Goal: Transaction & Acquisition: Subscribe to service/newsletter

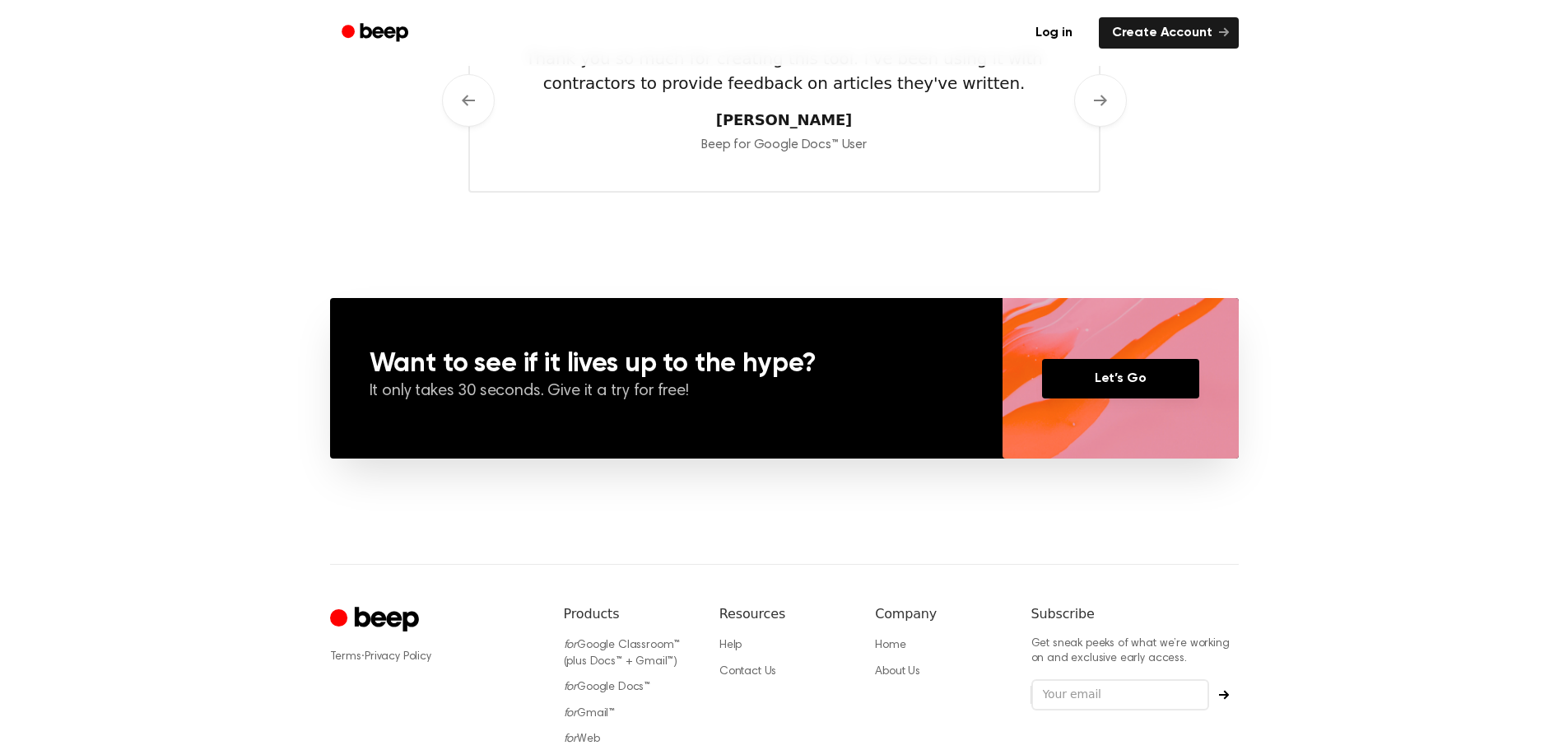
scroll to position [1111, 0]
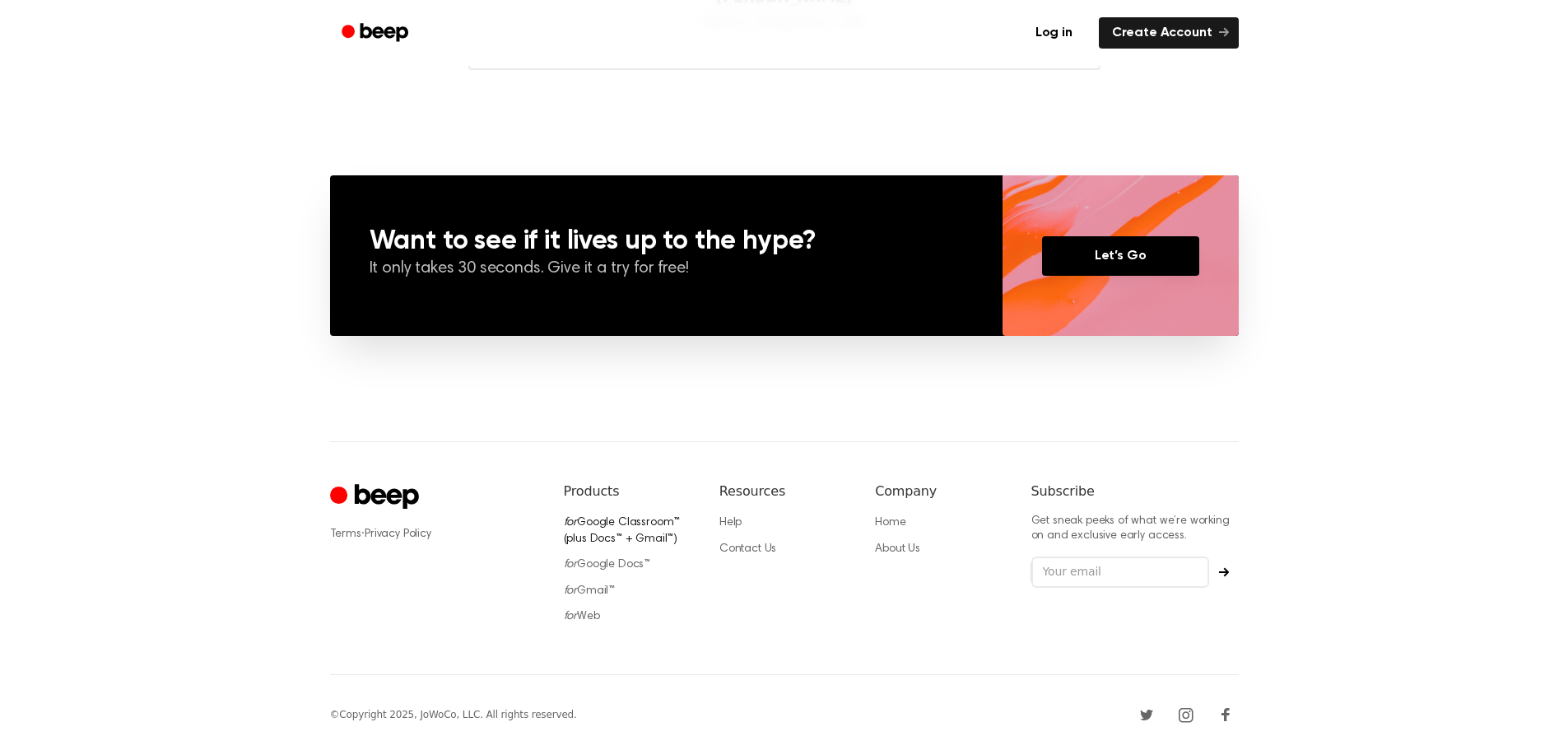
click at [590, 522] on link "for Google Classroom™ (plus Docs™ + Gmail™)" at bounding box center [622, 532] width 117 height 28
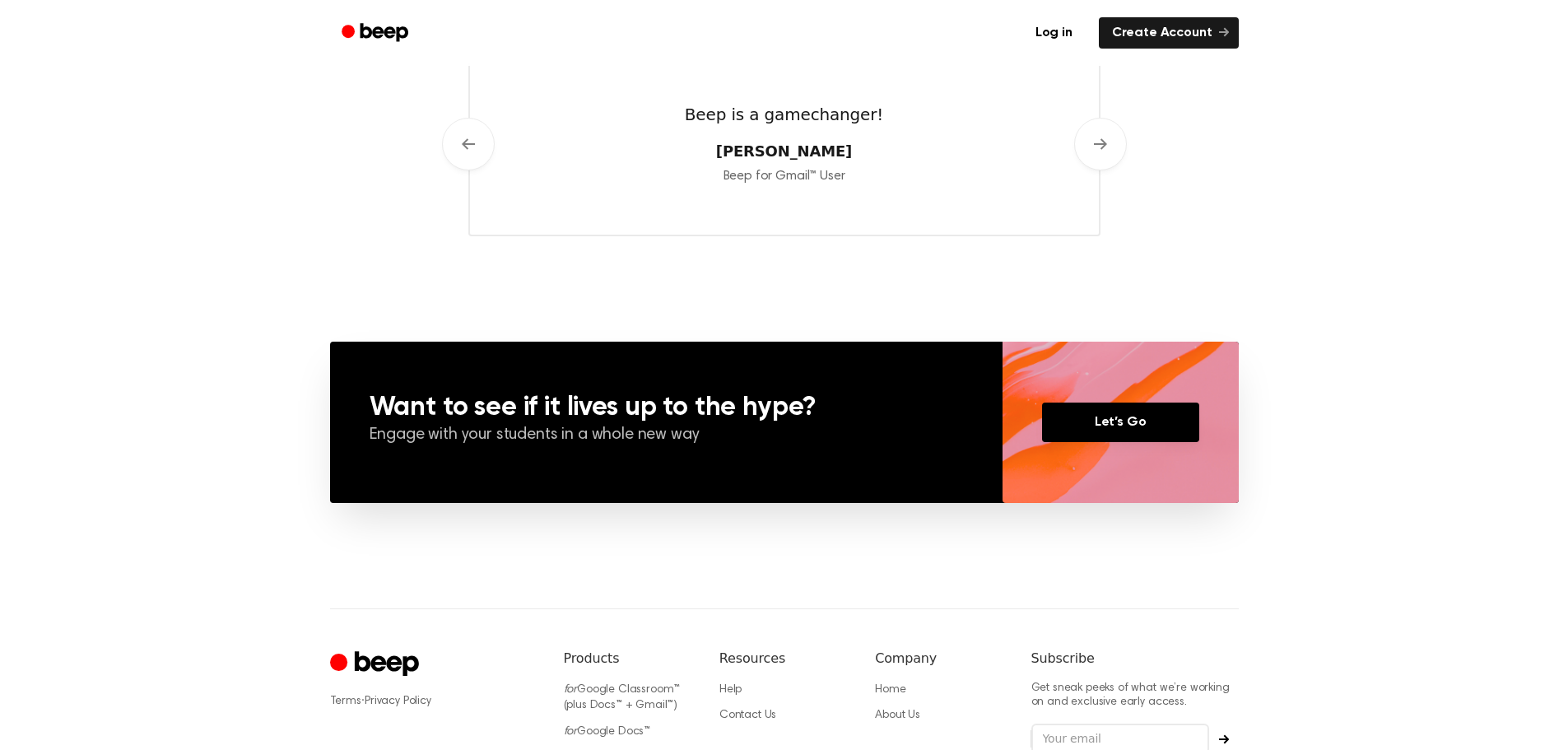
scroll to position [1235, 0]
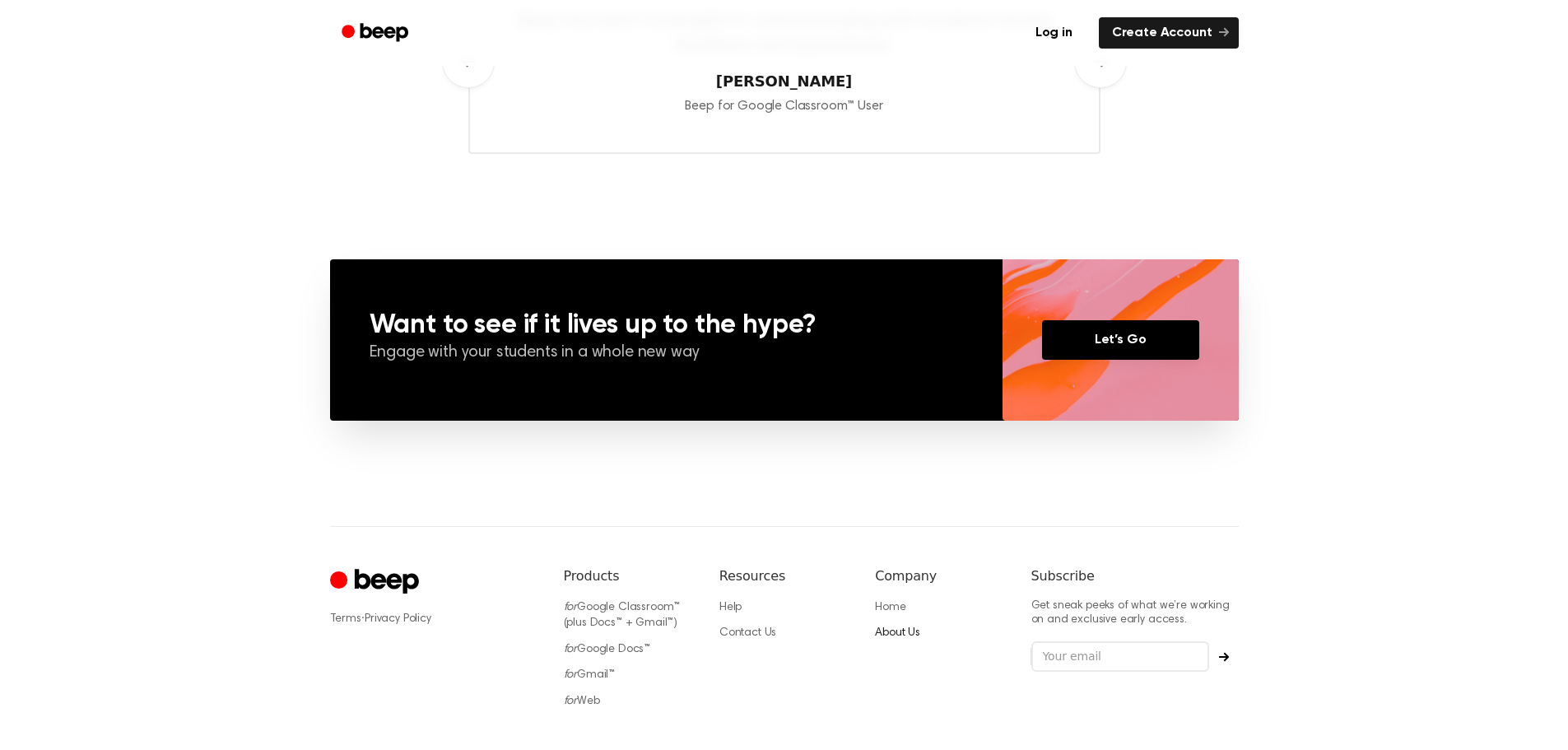
click at [904, 629] on link "About Us" at bounding box center [898, 633] width 45 height 11
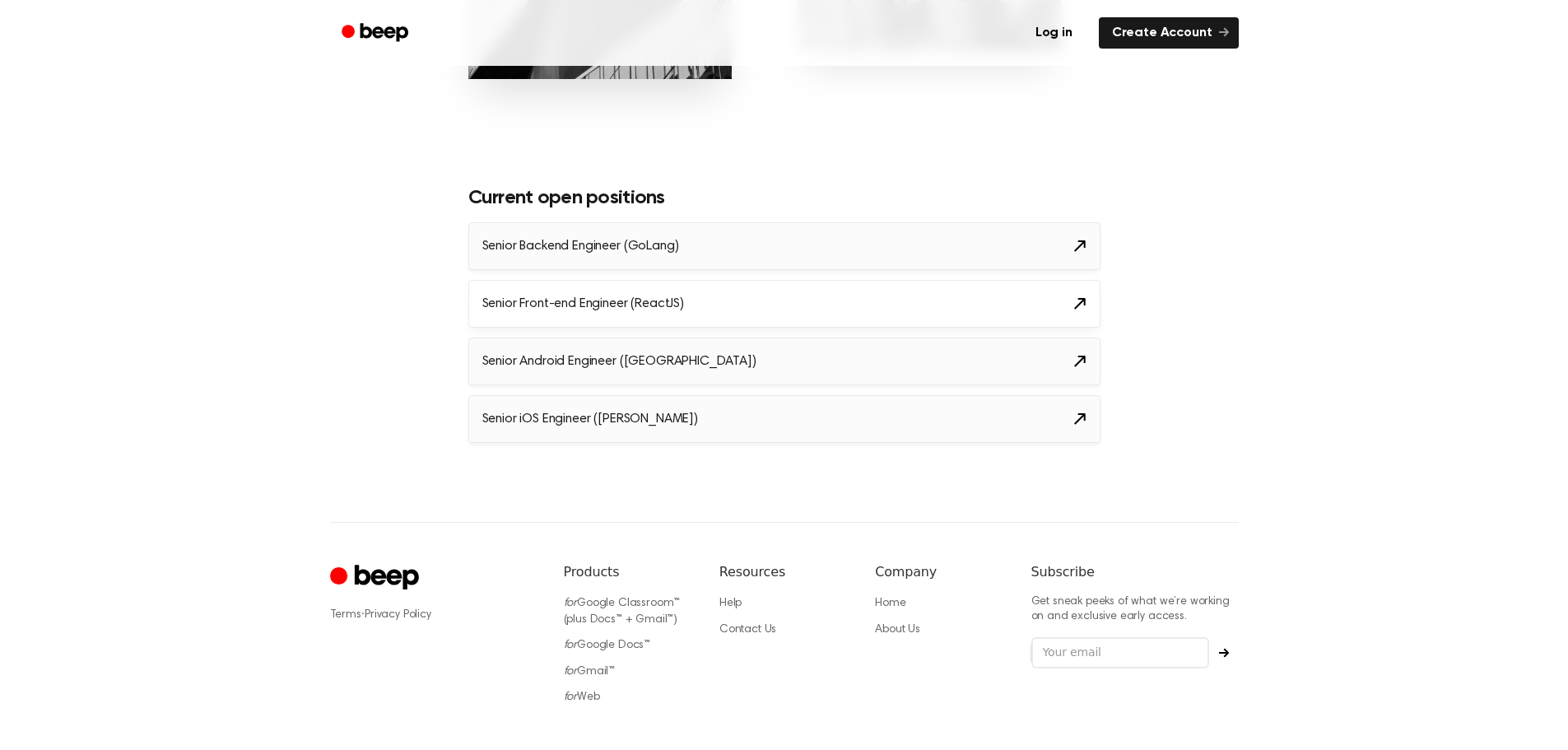
scroll to position [1893, 0]
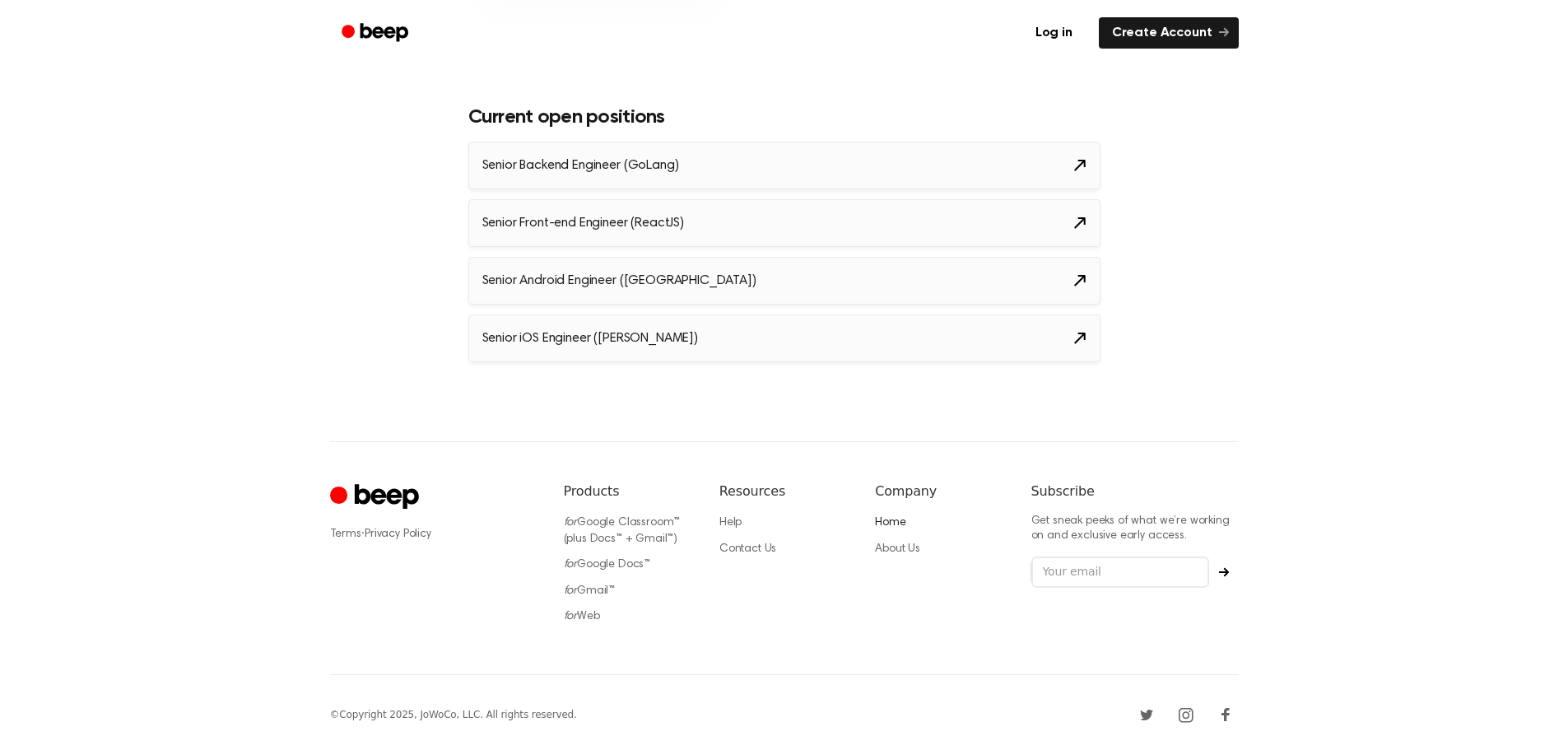
click at [892, 525] on link "Home" at bounding box center [890, 523] width 31 height 11
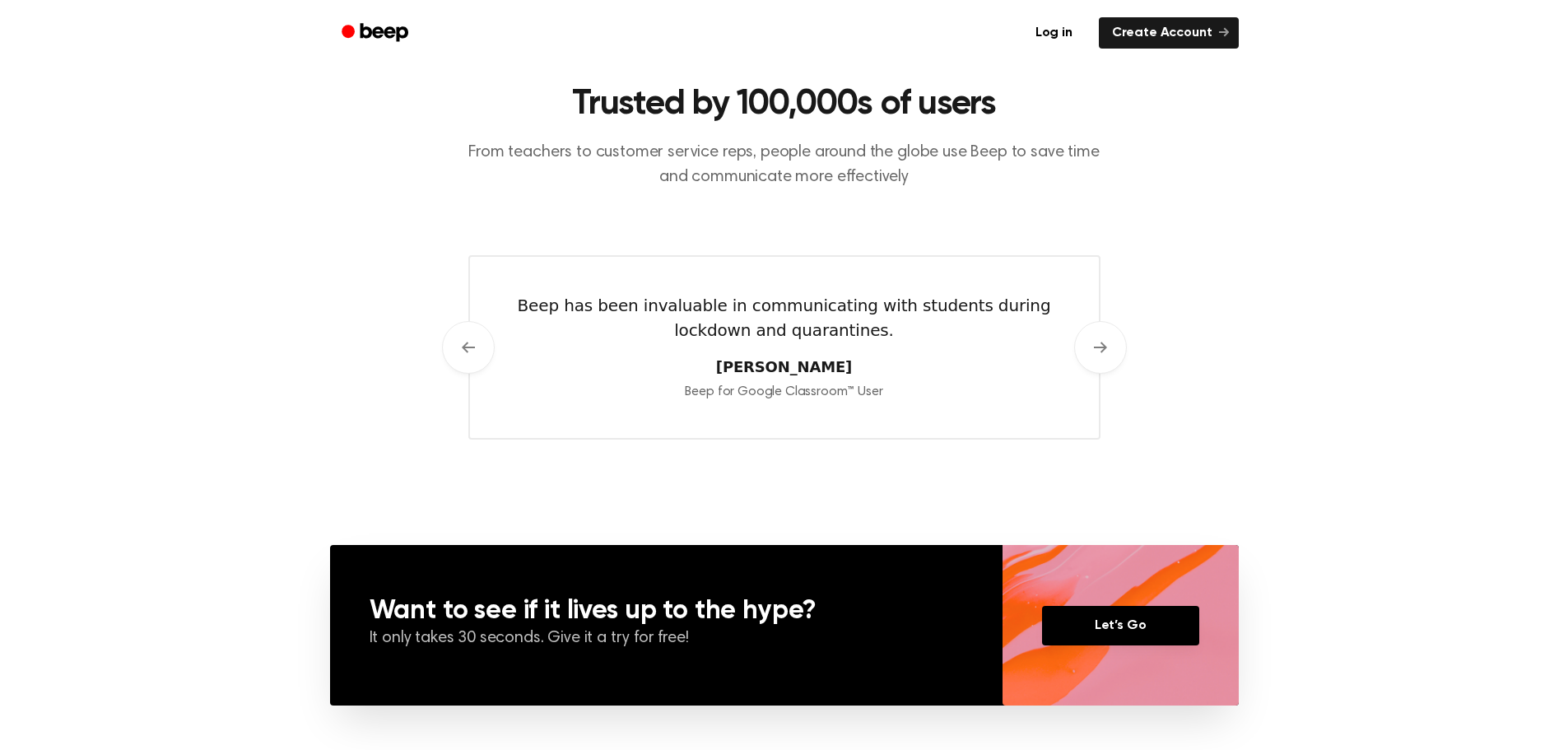
scroll to position [1070, 0]
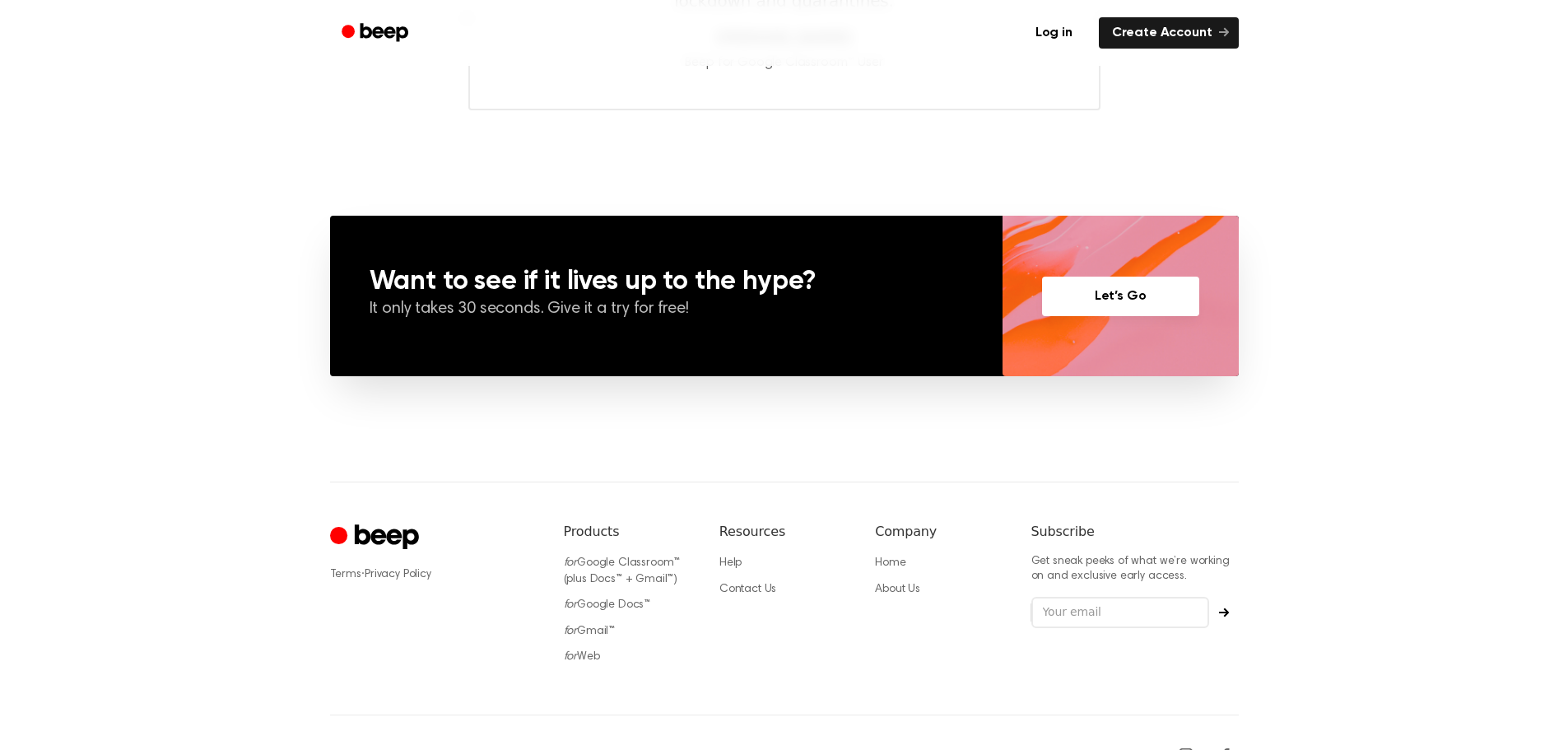
click at [1155, 290] on link "Let’s Go" at bounding box center [1120, 296] width 158 height 40
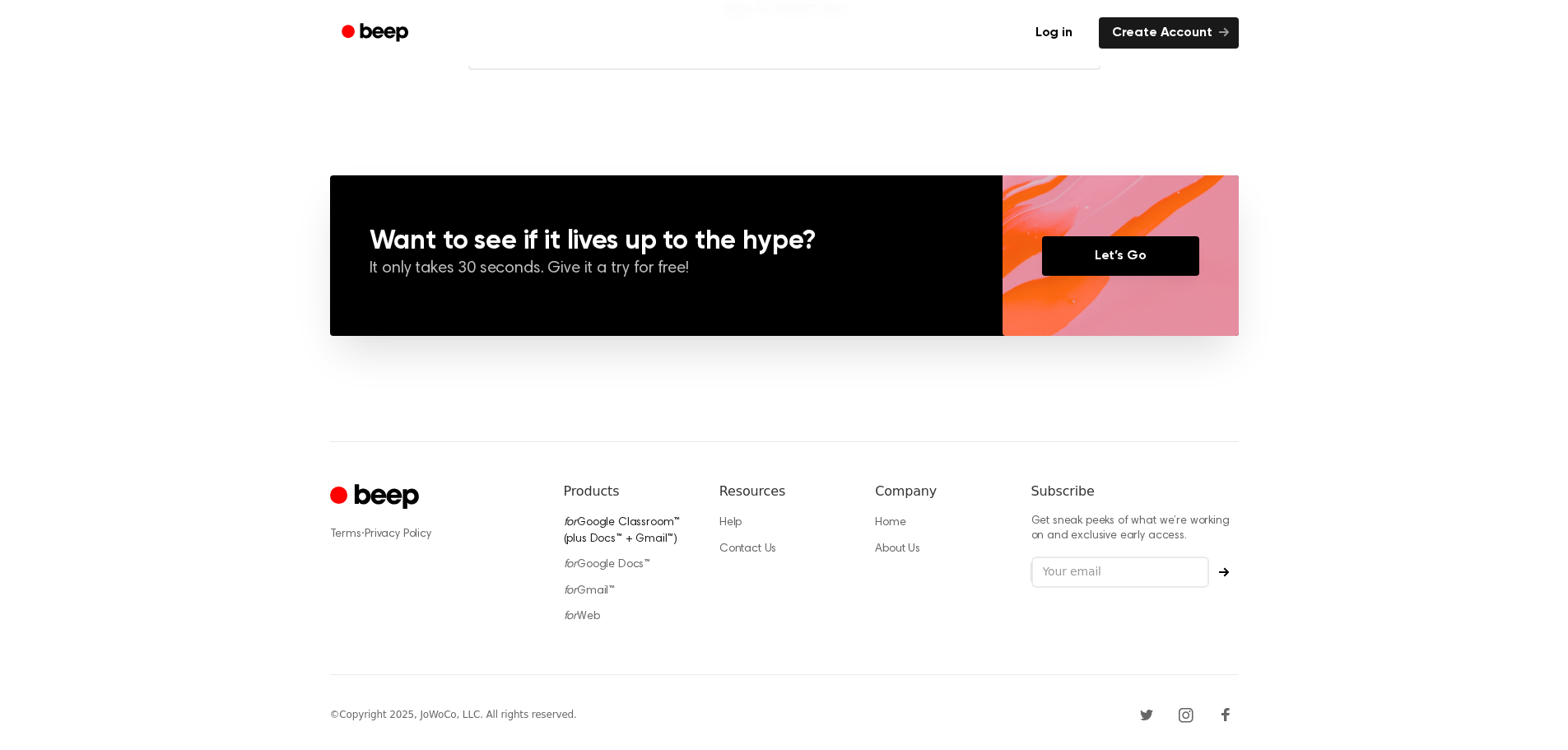
click at [622, 518] on link "for Google Classroom™ (plus Docs™ + Gmail™)" at bounding box center [622, 532] width 117 height 28
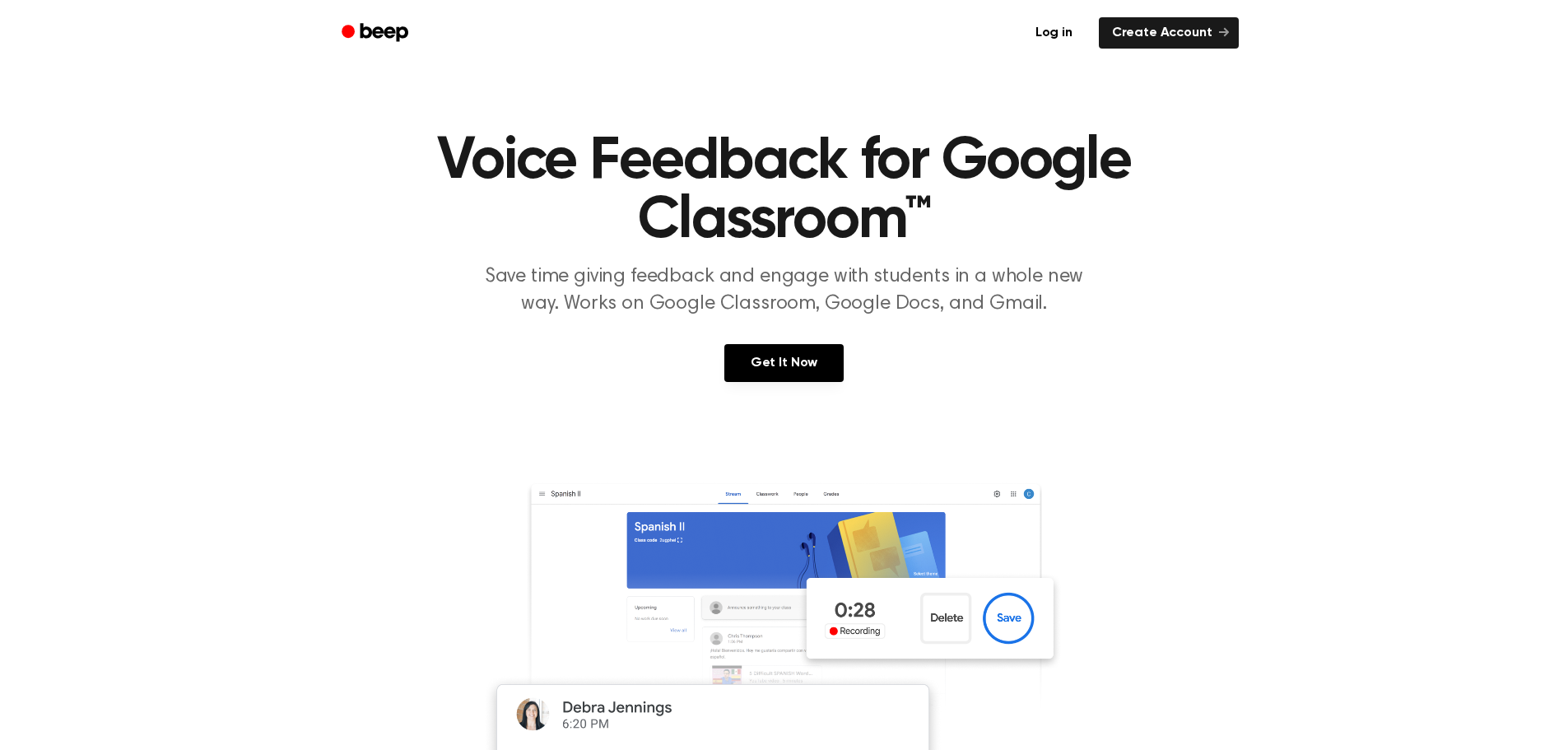
click at [625, 507] on img at bounding box center [784, 682] width 633 height 430
